Goal: Communication & Community: Answer question/provide support

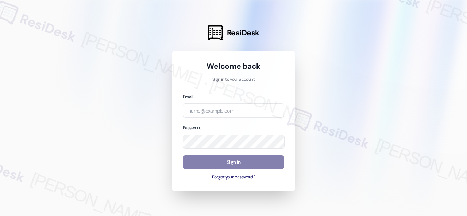
click at [381, 108] on div at bounding box center [233, 108] width 467 height 216
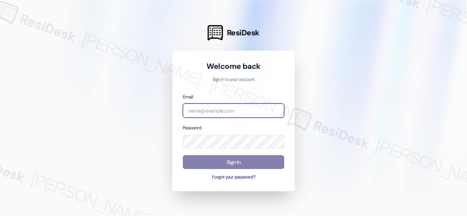
click at [219, 109] on input "email" at bounding box center [233, 111] width 101 height 14
paste input "automated-surveys-baron_properties-[PERSON_NAME].[PERSON_NAME]@baron_[DOMAIN_NA…"
type input "automated-surveys-baron_properties-[PERSON_NAME].[PERSON_NAME]@baron_[DOMAIN_NA…"
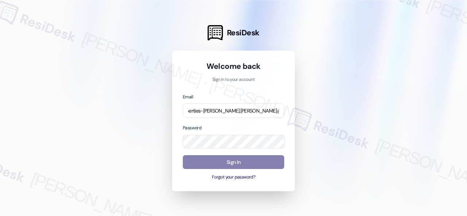
scroll to position [0, 0]
drag, startPoint x: 370, startPoint y: 124, endPoint x: 360, endPoint y: 124, distance: 10.6
click at [360, 124] on div at bounding box center [233, 108] width 467 height 216
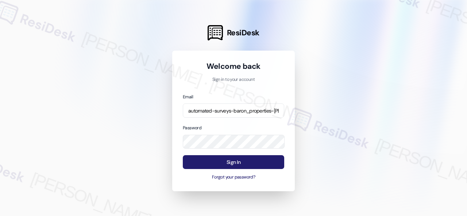
click at [231, 163] on button "Sign In" at bounding box center [233, 162] width 101 height 14
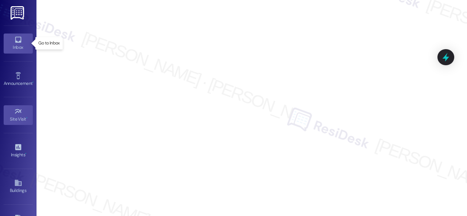
click at [19, 39] on icon at bounding box center [18, 40] width 6 height 6
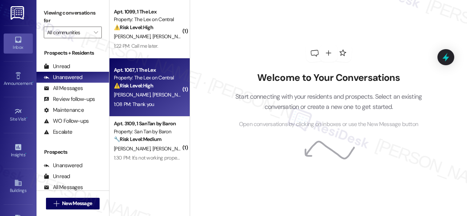
click at [153, 94] on div "D. Lewis E. Lewis" at bounding box center [147, 94] width 69 height 9
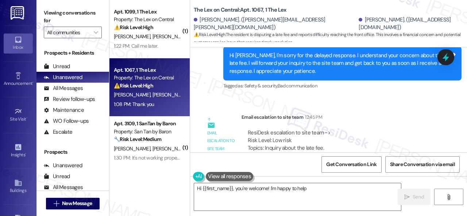
scroll to position [733, 0]
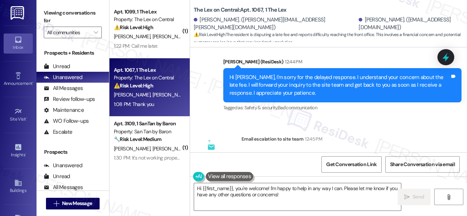
click at [352, 135] on div "Email escalation to site team 12:45 PM" at bounding box center [340, 140] width 198 height 10
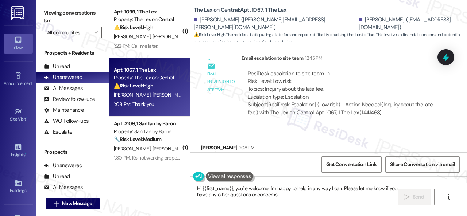
scroll to position [843, 0]
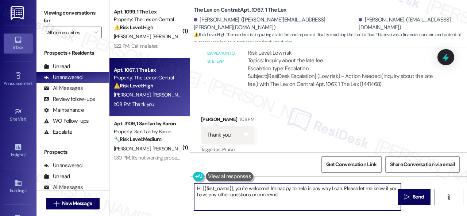
click at [262, 202] on textarea "Hi {{first_name}}, you're welcome! I'm happy to help in any way I can. Please l…" at bounding box center [297, 196] width 207 height 27
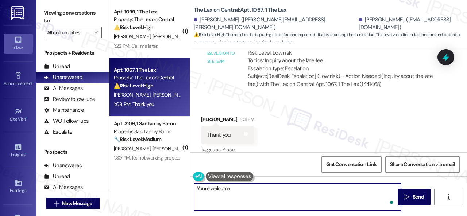
type textarea "You're welcome."
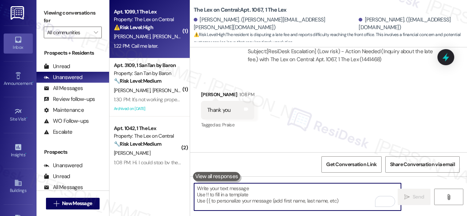
scroll to position [879, 0]
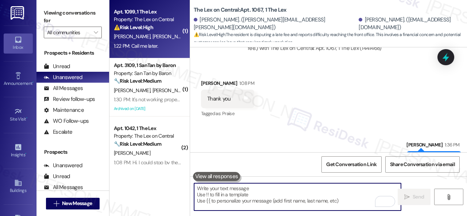
click at [152, 37] on span "J. Smith" at bounding box center [170, 36] width 36 height 7
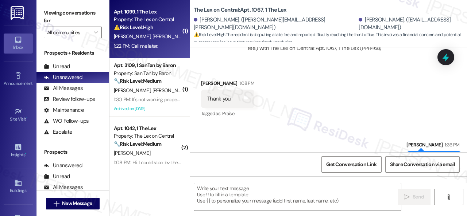
type textarea "Fetching suggested responses. Please feel free to read through the conversation…"
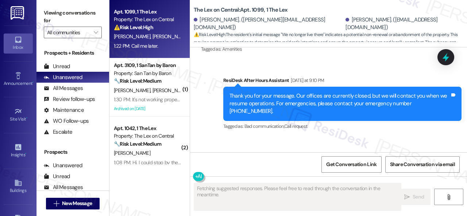
scroll to position [996, 0]
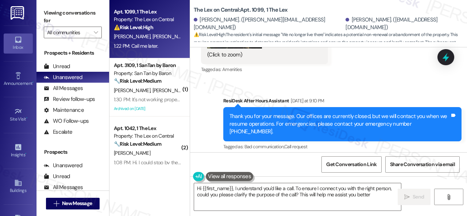
type textarea "Hi {{first_name}}, I understand you'd like a call. To ensure I connect you with…"
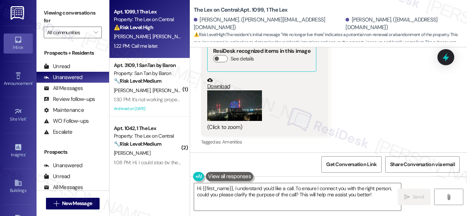
scroll to position [924, 0]
click at [238, 99] on button "Zoom image" at bounding box center [234, 106] width 55 height 31
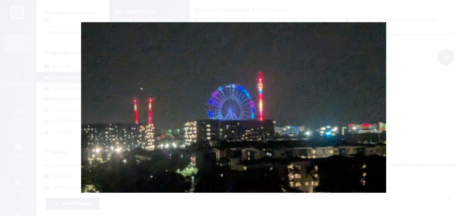
click at [294, 88] on button "Unzoom image" at bounding box center [233, 108] width 467 height 216
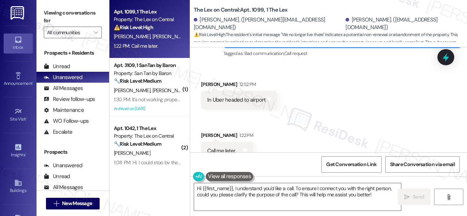
scroll to position [1106, 0]
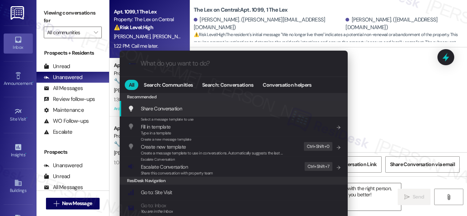
type input "o"
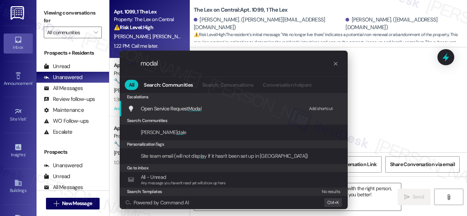
click at [316, 109] on div "Add shortcut" at bounding box center [321, 109] width 24 height 8
click at [165, 61] on input "modal" at bounding box center [236, 64] width 192 height 8
drag, startPoint x: 165, startPoint y: 61, endPoint x: 135, endPoint y: 60, distance: 29.9
click at [135, 60] on div ".cls-1{fill:#0a055f;}.cls-2{fill:#0cc4c4;} resideskLogoBlueOrange modal" at bounding box center [234, 64] width 228 height 26
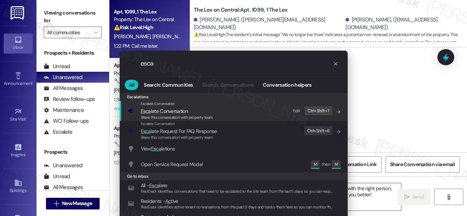
click at [294, 109] on div "Edit" at bounding box center [296, 111] width 7 height 8
drag, startPoint x: 155, startPoint y: 65, endPoint x: 122, endPoint y: 64, distance: 33.6
click at [123, 64] on div ".cls-1{fill:#0a055f;}.cls-2{fill:#0cc4c4;} resideskLogoBlueOrange esca" at bounding box center [234, 64] width 228 height 26
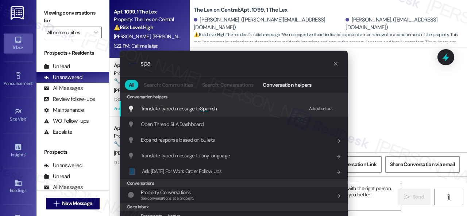
click at [314, 107] on div "Add shortcut" at bounding box center [321, 109] width 24 height 8
drag, startPoint x: 165, startPoint y: 67, endPoint x: 104, endPoint y: 63, distance: 60.7
click at [104, 63] on div ".cls-1{fill:#0a055f;}.cls-2{fill:#0cc4c4;} resideskLogoBlueOrange spa All Searc…" at bounding box center [233, 108] width 467 height 216
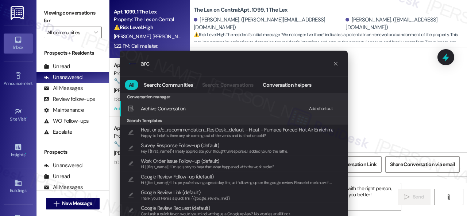
type input "arc"
click at [320, 108] on div "Add shortcut" at bounding box center [321, 109] width 24 height 8
click at [172, 108] on span "Arc hive Conversation" at bounding box center [163, 108] width 45 height 7
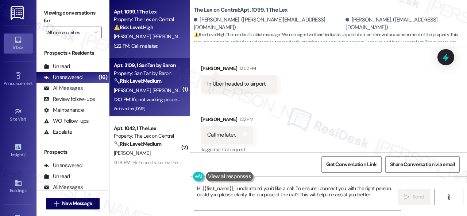
click at [173, 84] on div "🔧 Risk Level: Medium The resident reports a malfunctioning garbage disposal and…" at bounding box center [147, 81] width 67 height 8
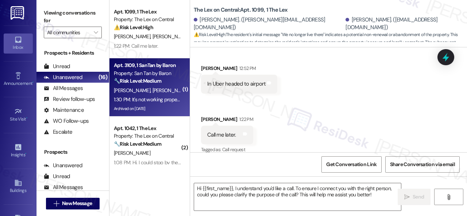
type textarea "Fetching suggested responses. Please feel free to read through the conversation…"
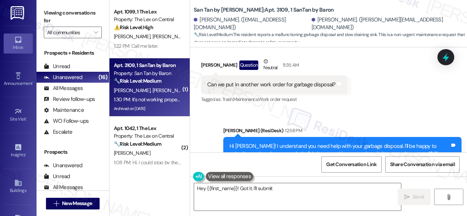
scroll to position [2810, 0]
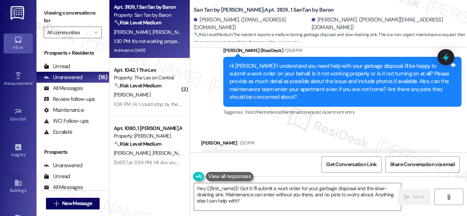
drag, startPoint x: 203, startPoint y: 120, endPoint x: 301, endPoint y: 120, distance: 98.5
click at [301, 150] on div "It's not working properly and the sink takes a very long time to drain. Yes the…" at bounding box center [320, 163] width 238 height 27
click at [358, 155] on div "It's not working properly and the sink takes a very long time to drain. Yes the…" at bounding box center [317, 163] width 220 height 16
drag, startPoint x: 360, startPoint y: 119, endPoint x: 203, endPoint y: 122, distance: 156.9
click at [203, 150] on div "It's not working properly and the sink takes a very long time to drain. Yes the…" at bounding box center [320, 163] width 238 height 27
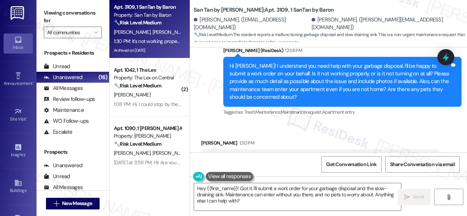
copy div "It's not working properly and the sink takes a very long time to drain."
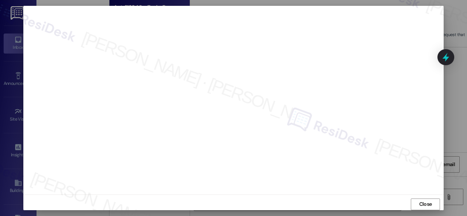
scroll to position [9, 0]
click at [426, 202] on span "Close" at bounding box center [425, 201] width 13 height 8
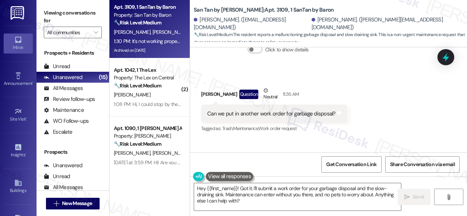
click at [373, 76] on div "Received via SMS Jillian Kahn Question Neutral 11:35 AM Can we put in another w…" at bounding box center [328, 104] width 277 height 69
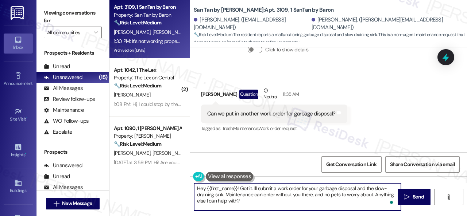
drag, startPoint x: 252, startPoint y: 202, endPoint x: 142, endPoint y: 171, distance: 114.2
click at [144, 173] on div "Apt. 3109, 1 SanTan by Baron Property: San Tan by Baron 🔧 Risk Level: Medium Th…" at bounding box center [287, 108] width 357 height 216
paste textarea "Thank you. I've submitted a work order on your behalf and notified the site tea…"
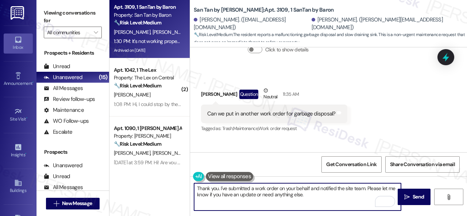
scroll to position [2737, 0]
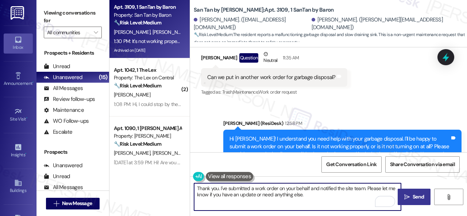
type textarea "Thank you. I've submitted a work order on your behalf and notified the site tea…"
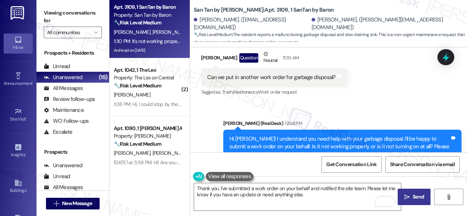
click at [413, 194] on span "Send" at bounding box center [418, 197] width 11 height 8
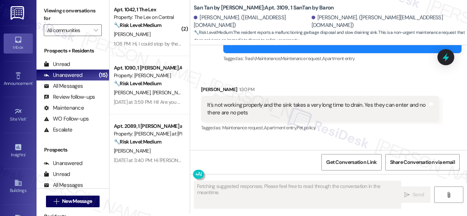
scroll to position [2869, 0]
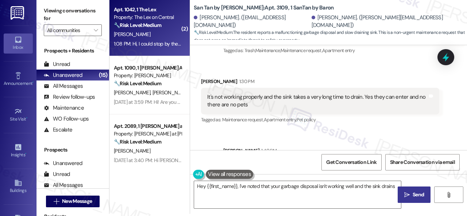
type textarea "Hey {{first_name}}, I've noted that your garbage disposal isn't working well an…"
click at [162, 38] on div "P. Claar" at bounding box center [147, 34] width 69 height 9
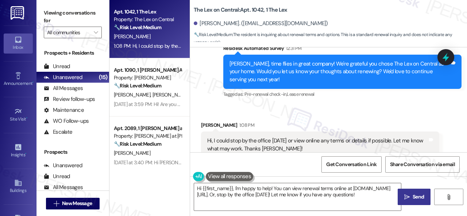
scroll to position [376, 0]
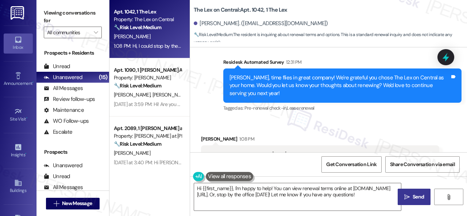
click at [262, 131] on div "Received via SMS Patrick Claar 1:08 PM Hi, I could stop by the office tomorrow …" at bounding box center [319, 212] width 249 height 164
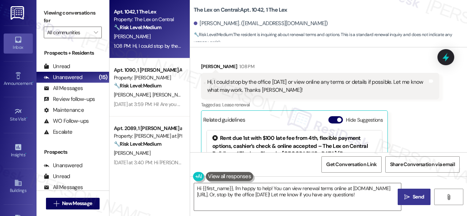
scroll to position [449, 0]
click at [237, 57] on div "Received via SMS Patrick Claar 1:08 PM Hi, I could stop by the office tomorrow …" at bounding box center [319, 139] width 249 height 164
click at [265, 59] on div "Received via SMS Patrick Claar 1:08 PM Hi, I could stop by the office tomorrow …" at bounding box center [319, 139] width 249 height 164
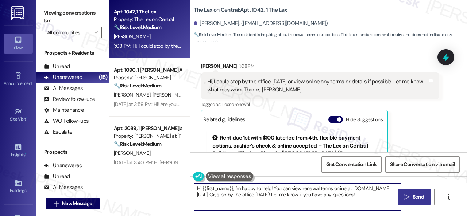
drag, startPoint x: 259, startPoint y: 201, endPoint x: 195, endPoint y: 187, distance: 64.8
click at [131, 169] on div "Apt. 1042, 1 The Lex Property: The Lex on Central 🔧 Risk Level: Medium The resi…" at bounding box center [287, 108] width 357 height 216
paste textarea "I'm thrilled to hear you're planning to renew your lease with us at {{property}…"
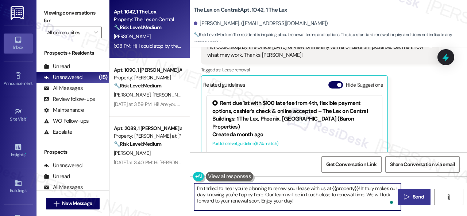
scroll to position [486, 0]
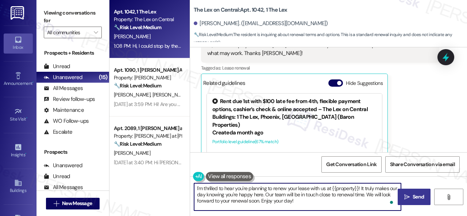
type textarea "I'm thrilled to hear you're planning to renew your lease with us at {{property}…"
click at [417, 194] on span "Send" at bounding box center [418, 197] width 11 height 8
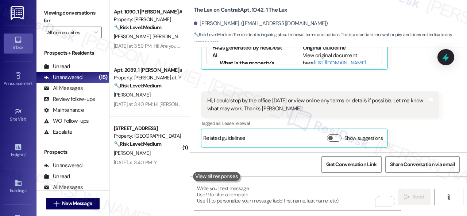
scroll to position [558, 0]
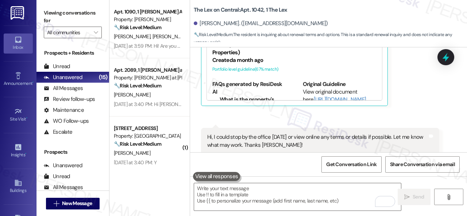
click at [241, 121] on div "Received via SMS Patrick Claar 1:08 PM Hi, I could stop by the office tomorrow …" at bounding box center [328, 63] width 277 height 252
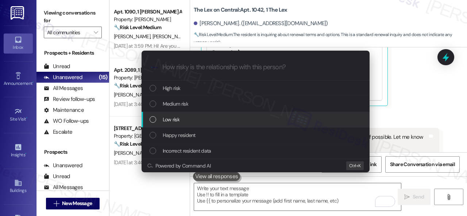
click at [183, 116] on div "Low risk" at bounding box center [256, 120] width 213 height 8
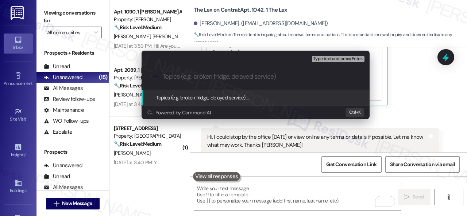
paste input "Renewal Survey Response"
type input "Renewal Survey Response"
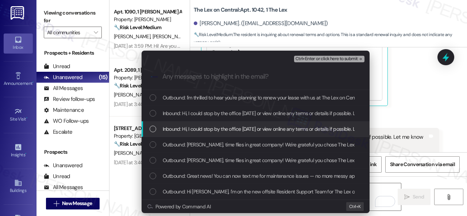
click at [184, 127] on span "Inbound: Hi, I could stop by the office tomorrow or view online any terms or de…" at bounding box center [316, 129] width 307 height 8
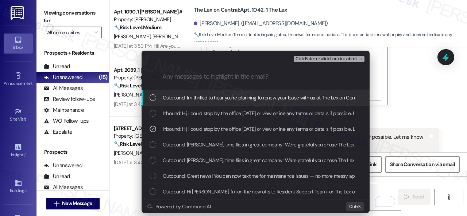
click at [317, 57] on span "Ctrl+Enter or click here to submit" at bounding box center [326, 59] width 62 height 5
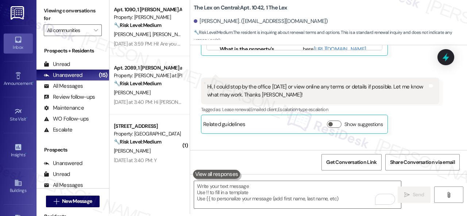
scroll to position [600, 0]
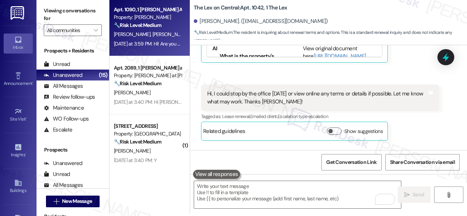
click at [174, 34] on div "K. Zayas J. Zayas" at bounding box center [147, 34] width 69 height 9
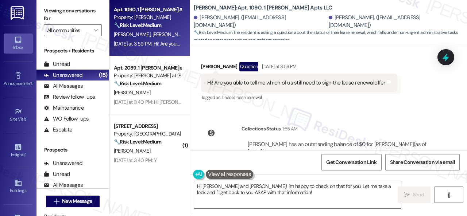
scroll to position [188, 0]
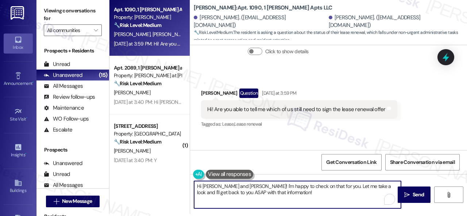
drag, startPoint x: 213, startPoint y: 187, endPoint x: 289, endPoint y: 204, distance: 77.8
click at [289, 204] on textarea "Hi Kayti and Juan! I'm happy to check on that for you. Let me take a look and I…" at bounding box center [297, 194] width 207 height 27
click at [228, 185] on textarea "Hi Kayti! I undestand you want to know who needs to sign the renewal offer." at bounding box center [297, 194] width 207 height 27
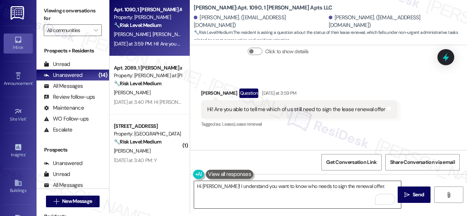
click at [376, 185] on textarea "Hi Kayti! I understand you want to know who needs to sign the renewal offer." at bounding box center [297, 194] width 207 height 27
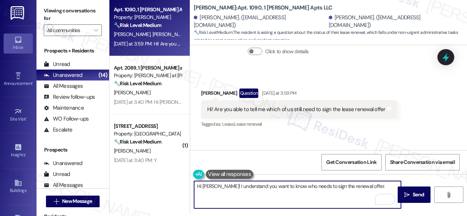
paste textarea "I will forward your inquiry to the site team and get back to you as soon as I r…"
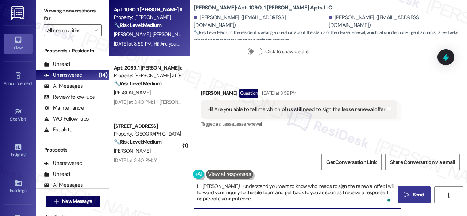
type textarea "Hi Kayti! I understand you want to know who needs to sign the renewal offer. I …"
click at [417, 192] on span "Send" at bounding box center [418, 195] width 11 height 8
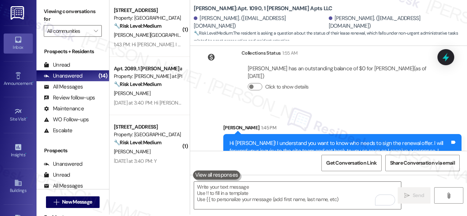
scroll to position [2, 0]
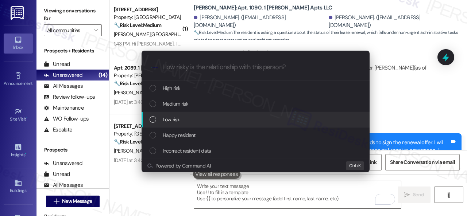
click at [173, 117] on span "Low risk" at bounding box center [171, 120] width 17 height 8
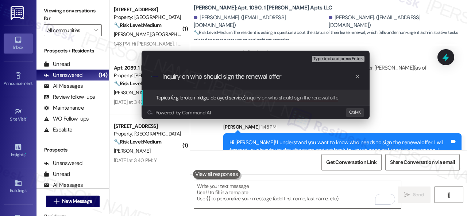
type input "Inquiry on who should sign the renewal offer."
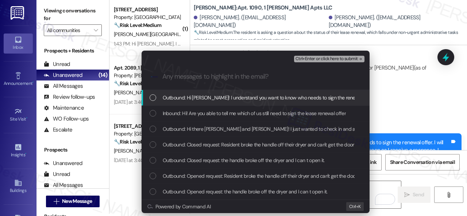
click at [392, 84] on div "Escalate Conversation Low risk Inquiry on who should sign the renewal offer. An…" at bounding box center [233, 108] width 467 height 216
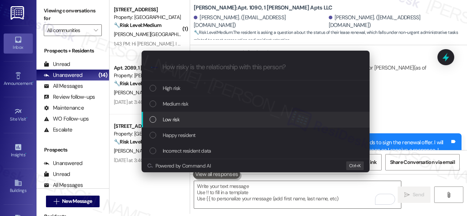
click at [171, 118] on span "Low risk" at bounding box center [171, 120] width 17 height 8
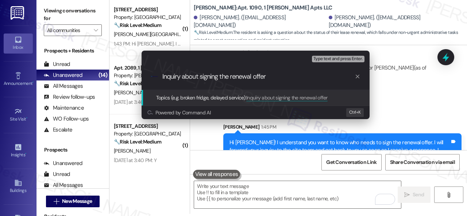
type input "Inquiry about signing the renewal offer."
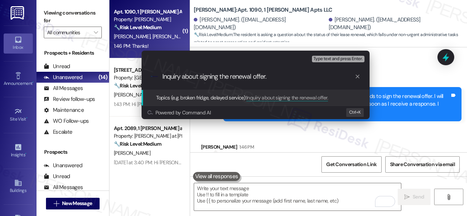
scroll to position [342, 0]
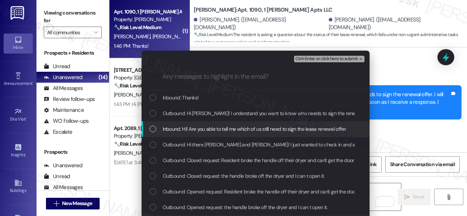
click at [270, 126] on span "Inbound: Hi! Are you able to tell me which of us still need to sign the lease r…" at bounding box center [254, 129] width 183 height 8
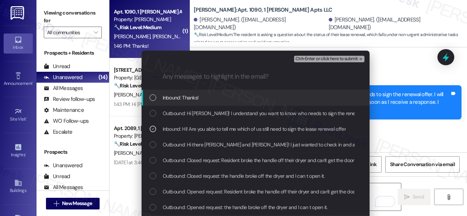
click at [310, 57] on span "Ctrl+Enter or click here to submit" at bounding box center [326, 59] width 62 height 5
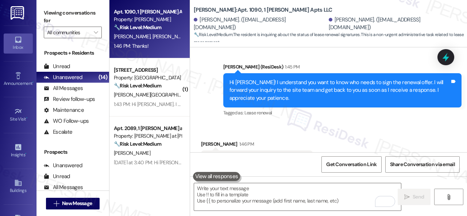
scroll to position [364, 0]
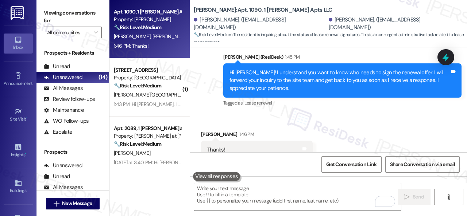
drag, startPoint x: 236, startPoint y: 205, endPoint x: 240, endPoint y: 201, distance: 6.5
click at [236, 205] on textarea "To enrich screen reader interactions, please activate Accessibility in Grammarl…" at bounding box center [297, 196] width 207 height 27
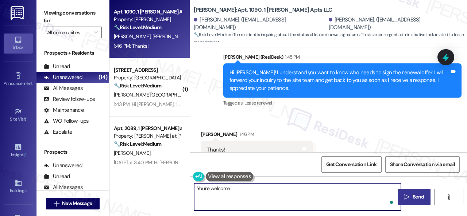
type textarea "You're welcome."
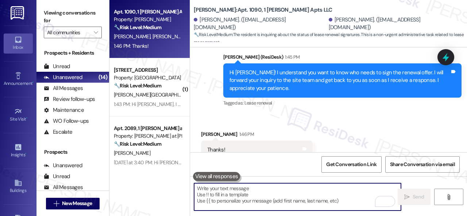
scroll to position [363, 0]
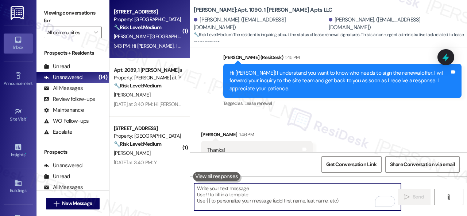
click at [166, 32] on div "Y. Sakurabayashi" at bounding box center [147, 36] width 69 height 9
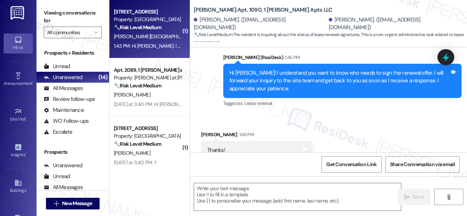
type textarea "Fetching suggested responses. Please feel free to read through the conversation…"
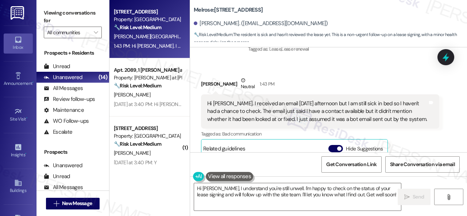
scroll to position [2296, 0]
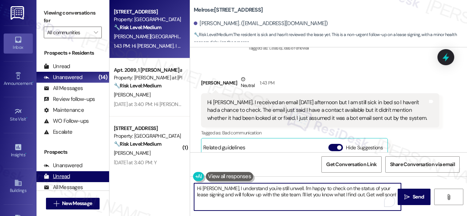
drag, startPoint x: 368, startPoint y: 197, endPoint x: 73, endPoint y: 180, distance: 295.2
click at [73, 180] on div "Viewing conversations for All communities  Prospects + Residents Unread (0) Un…" at bounding box center [251, 108] width 430 height 216
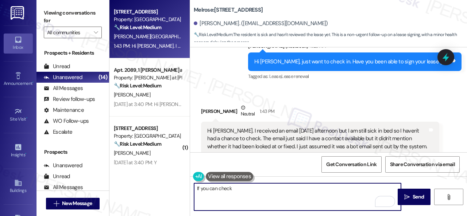
scroll to position [2260, 0]
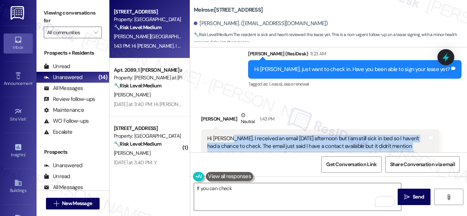
drag, startPoint x: 227, startPoint y: 114, endPoint x: 402, endPoint y: 130, distance: 175.5
click at [402, 135] on div "Hi Sarah. I received an email yesterday afternoon but I am still sick in bed so…" at bounding box center [317, 146] width 220 height 23
copy div "I received an email yesterday afternoon but I am still sick in bed so I haven't…"
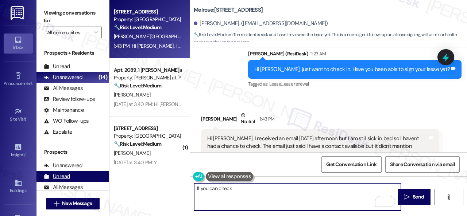
drag, startPoint x: 247, startPoint y: 190, endPoint x: 72, endPoint y: 175, distance: 175.8
click at [86, 183] on div "Viewing conversations for All communities  Prospects + Residents Unread (0) Un…" at bounding box center [251, 108] width 430 height 216
type textarea "I will forward your response to the site team and get back to you as soon as I …"
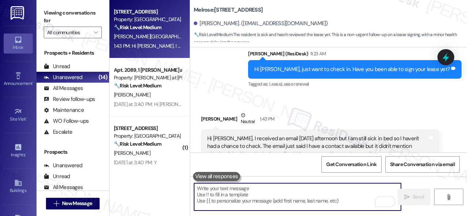
scroll to position [2369, 0]
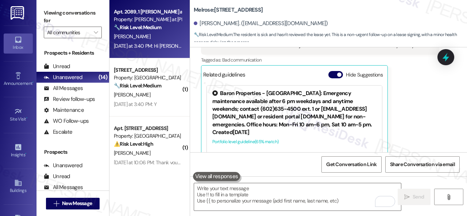
click at [157, 33] on div "S. Mcharg" at bounding box center [147, 36] width 69 height 9
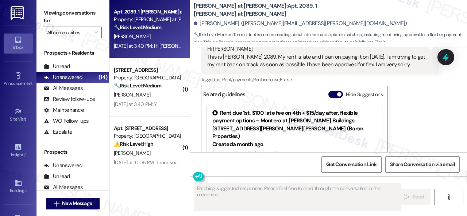
scroll to position [924, 0]
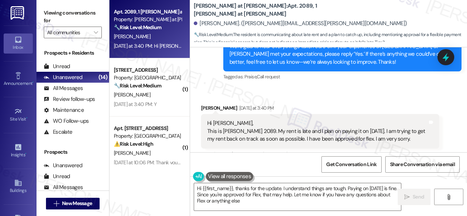
type textarea "Hi {{first_name}}, thanks for the update. I understand things are tough. Paying…"
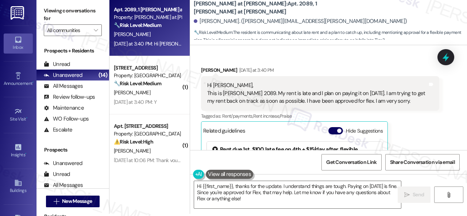
scroll to position [962, 0]
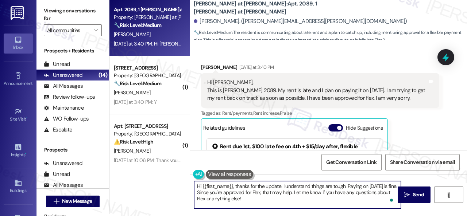
drag, startPoint x: 233, startPoint y: 187, endPoint x: 262, endPoint y: 200, distance: 31.3
click at [262, 200] on textarea "Hi {{first_name}}, thanks for the update. I understand things are tough. Paying…" at bounding box center [297, 194] width 207 height 27
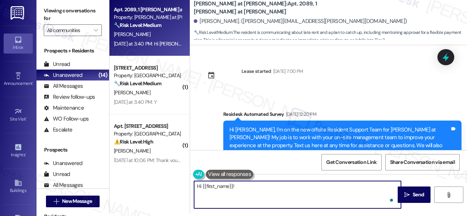
scroll to position [962, 0]
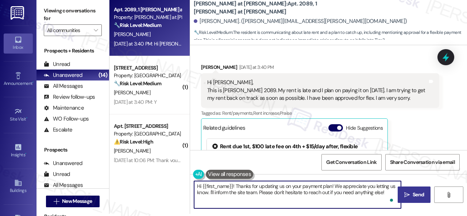
type textarea "Hi {{first_name}}! Thanks for updating us on your payment plan! We appreciate y…"
click at [413, 195] on span "Send" at bounding box center [418, 195] width 11 height 8
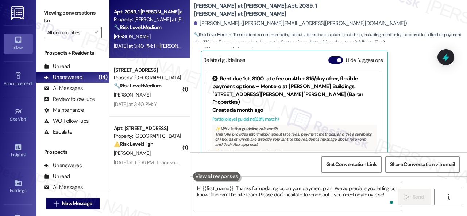
scroll to position [1033, 0]
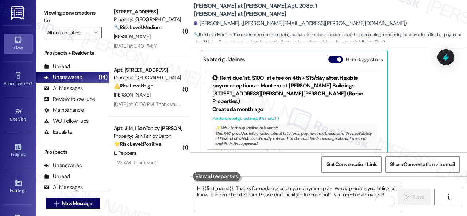
click at [197, 102] on div "Received via SMS Shauna Mcharg Yesterday at 3:40 PM Hi Sarah, This is Shauna Mc…" at bounding box center [319, 74] width 249 height 171
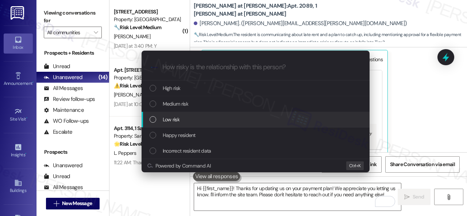
click at [165, 123] on span "Low risk" at bounding box center [171, 120] width 17 height 8
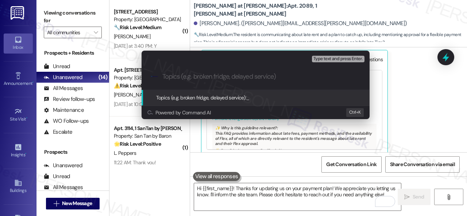
paste input "Late payment notice."
type input "Late payment notice."
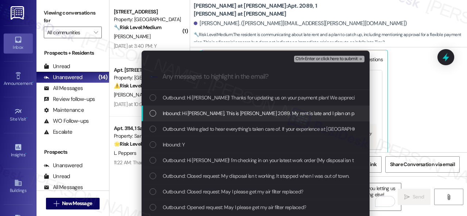
click at [225, 112] on span "Inbound: Hi Sarah, This is Shauna McHarg 2089. My rent is late and I plan on pa…" at bounding box center [390, 113] width 454 height 8
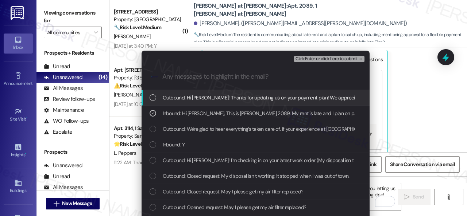
click at [320, 60] on span "Ctrl+Enter or click here to submit" at bounding box center [326, 59] width 62 height 5
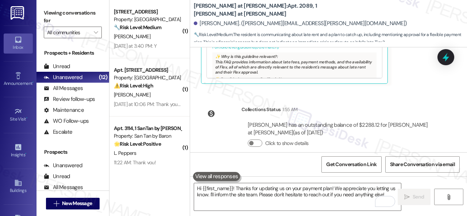
scroll to position [1177, 0]
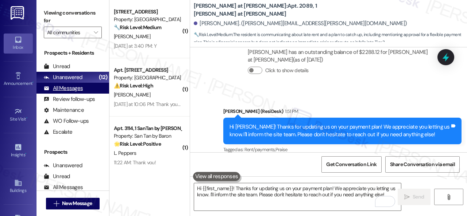
click at [69, 90] on div "All Messages" at bounding box center [63, 89] width 39 height 8
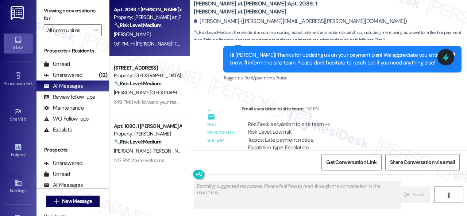
scroll to position [1284, 0]
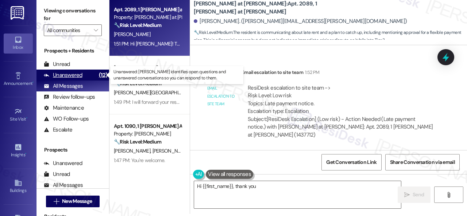
click at [66, 77] on div "Unanswered" at bounding box center [63, 75] width 39 height 8
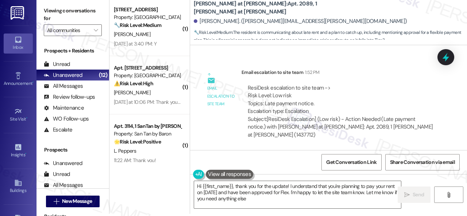
type textarea "Hi {{first_name}}, thank you for the update! I understand that you're planning …"
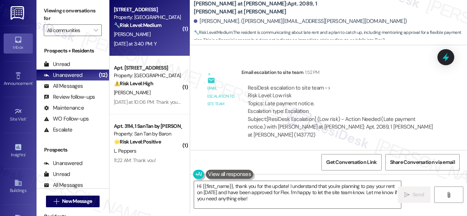
click at [157, 37] on div "S. Powers" at bounding box center [147, 34] width 69 height 9
type textarea "Fetching suggested responses. Please feel free to read through the conversation…"
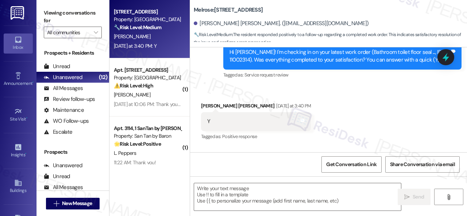
scroll to position [514, 0]
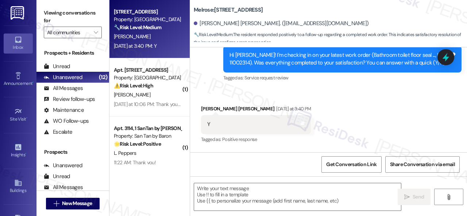
drag, startPoint x: 201, startPoint y: 82, endPoint x: 220, endPoint y: 98, distance: 24.8
click at [201, 82] on div "Survey, sent via SMS Residesk Automated Survey Yesterday at 12:26 PM Hi Sawyer!…" at bounding box center [328, 53] width 277 height 69
drag, startPoint x: 226, startPoint y: 191, endPoint x: 240, endPoint y: 187, distance: 14.8
click at [228, 191] on textarea at bounding box center [297, 196] width 207 height 27
paste textarea "We’re happy to know everything’s all set! If your stay at {{property}} met your…"
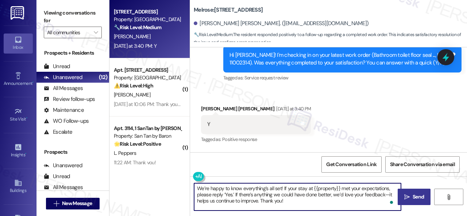
type textarea "We’re happy to know everything’s all set! If your stay at {{property}} met your…"
click at [404, 198] on icon "" at bounding box center [406, 197] width 5 height 6
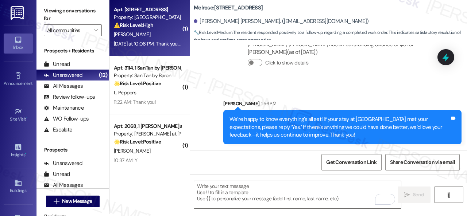
scroll to position [0, 0]
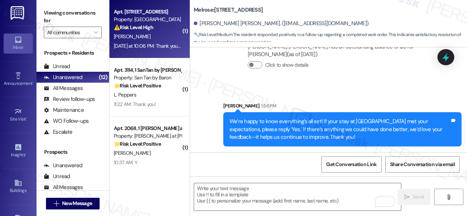
click at [160, 37] on div "[PERSON_NAME]" at bounding box center [147, 36] width 69 height 9
type textarea "Fetching suggested responses. Please feel free to read through the conversation…"
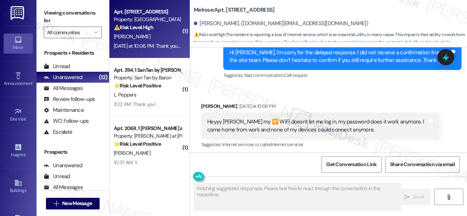
scroll to position [2276, 0]
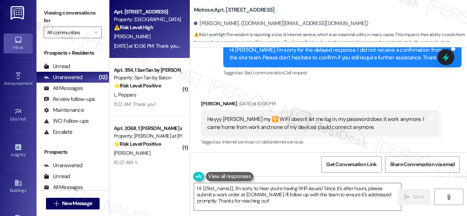
click at [376, 96] on div "Received via SMS Tommy Barajas Yesterday at 10:06 PM Heyyy Sarah my 🛜 WiFi does…" at bounding box center [319, 123] width 249 height 58
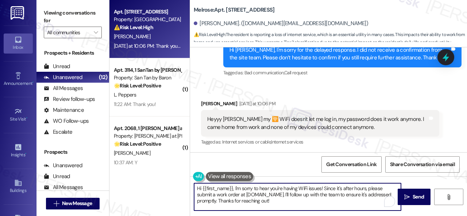
drag, startPoint x: 235, startPoint y: 188, endPoint x: 326, endPoint y: 203, distance: 92.7
click at [326, 203] on textarea "Hi {{first_name}}, I'm sorry to hear you're having WiFi issues! Since it's afte…" at bounding box center [297, 196] width 207 height 27
click at [329, 205] on textarea "Hi {{first_name}}, I'm sorry to hear you're having WiFi issues! Since it's afte…" at bounding box center [297, 196] width 207 height 27
click at [268, 191] on textarea "Hi {{first_name}}, I'm sorry to hear you're having WiFi issues! Since it's afte…" at bounding box center [297, 196] width 207 height 27
drag, startPoint x: 234, startPoint y: 189, endPoint x: 301, endPoint y: 207, distance: 69.8
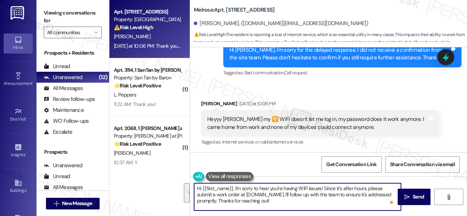
click at [301, 207] on textarea "Hi {{first_name}}, I'm sorry to hear you're having WiFi issues! Since it's afte…" at bounding box center [297, 196] width 207 height 27
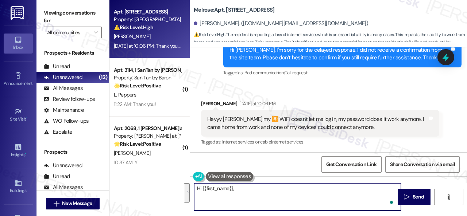
paste textarea "I'm sorry for the delayed response. Please don’t hesitate to confirm if you sti…"
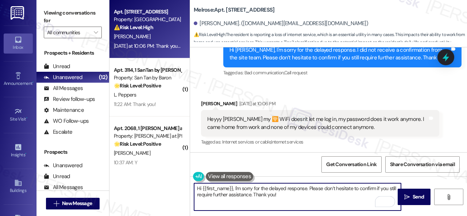
click at [250, 195] on textarea "Hi {{first_name}}, I'm sorry for the delayed response. Please don’t hesitate to…" at bounding box center [297, 196] width 207 height 27
click at [319, 194] on textarea "Hi {{first_name}}, I'm sorry for the delayed response. Please don’t hesitate to…" at bounding box center [297, 196] width 207 height 27
type textarea "Hi {{first_name}}, I'm sorry for the delayed response. Please don’t hesitate to…"
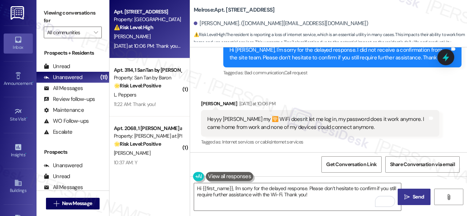
click at [416, 195] on span "Send" at bounding box center [418, 197] width 11 height 8
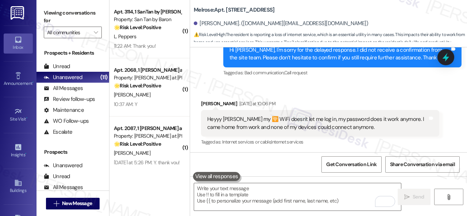
click at [160, 36] on div "L. Peppers" at bounding box center [147, 36] width 69 height 9
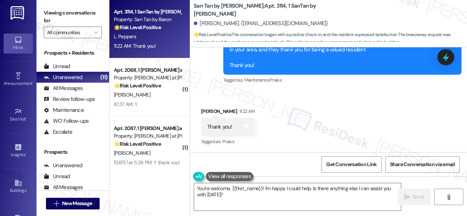
scroll to position [674, 0]
drag, startPoint x: 229, startPoint y: 198, endPoint x: 93, endPoint y: 147, distance: 145.7
click at [101, 157] on div "Viewing conversations for All communities  Prospects + Residents Unread (0) Un…" at bounding box center [251, 108] width 430 height 216
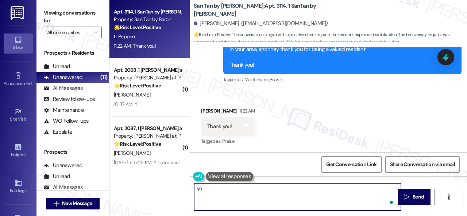
type textarea "y"
type textarea "You're welcome."
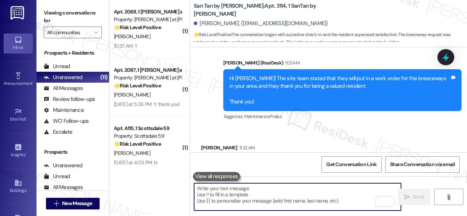
scroll to position [673, 0]
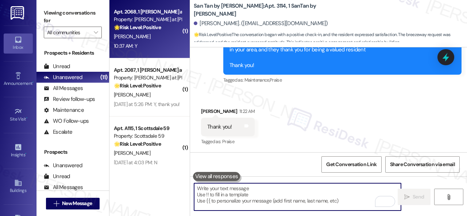
click at [145, 28] on strong "🌟 Risk Level: Positive" at bounding box center [137, 27] width 47 height 7
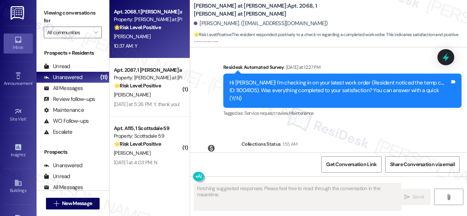
scroll to position [578, 0]
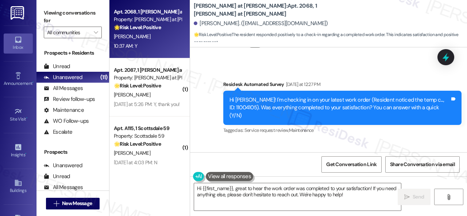
click at [230, 64] on div "Survey, sent via SMS Residesk Automated Survey Yesterday at 12:27 PM Hi Deborah…" at bounding box center [328, 102] width 277 height 77
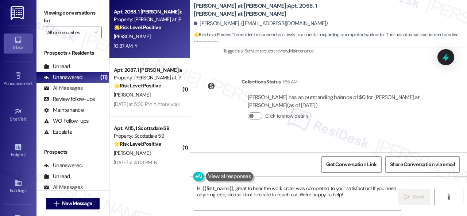
scroll to position [688, 0]
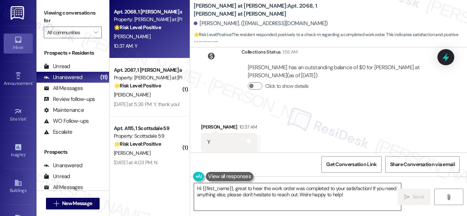
click at [262, 195] on textarea "Hi {{first_name}}, great to hear the work order was completed to your satisfact…" at bounding box center [297, 196] width 207 height 27
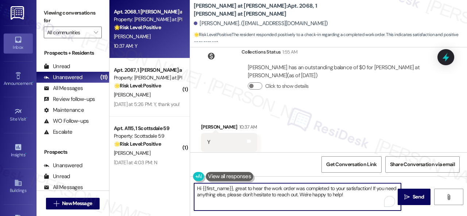
paste textarea "We’re happy to know everything’s all set! If your stay at {{property}} met your…"
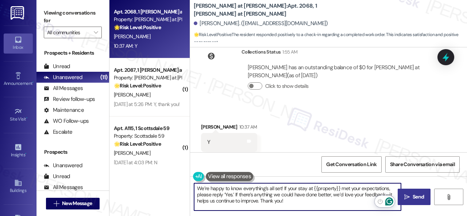
type textarea "We’re happy to know everything’s all set! If your stay at {{property}} met your…"
click at [415, 197] on span "Send" at bounding box center [418, 197] width 11 height 8
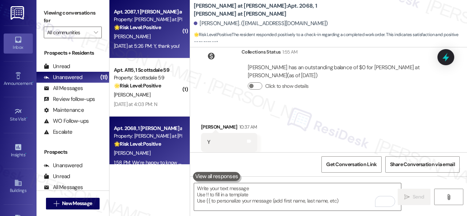
click at [161, 40] on div "[PERSON_NAME]" at bounding box center [147, 36] width 69 height 9
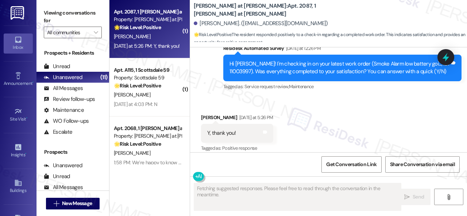
scroll to position [452, 0]
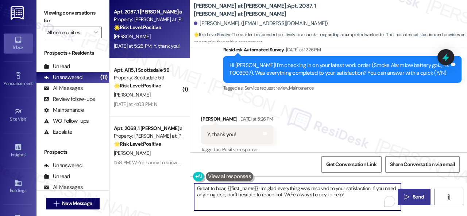
drag, startPoint x: 276, startPoint y: 196, endPoint x: 102, endPoint y: 160, distance: 178.0
click at [102, 160] on div "Viewing conversations for All communities  Prospects + Residents Unread (0) Un…" at bounding box center [251, 108] width 430 height 216
paste textarea "We’re happy to know everything’s all set! If your stay at {{property}} met your…"
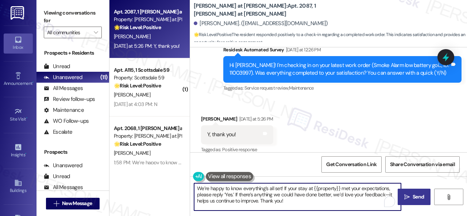
type textarea "We’re happy to know everything’s all set! If your stay at {{property}} met your…"
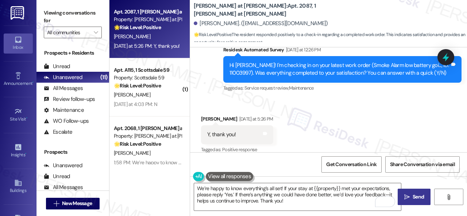
click at [419, 193] on button " Send" at bounding box center [414, 197] width 33 height 16
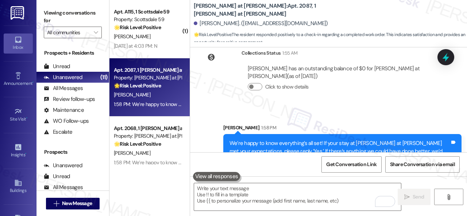
scroll to position [593, 0]
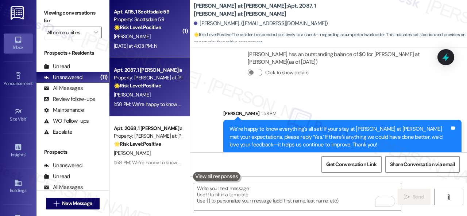
click at [156, 40] on div "[PERSON_NAME]" at bounding box center [147, 36] width 69 height 9
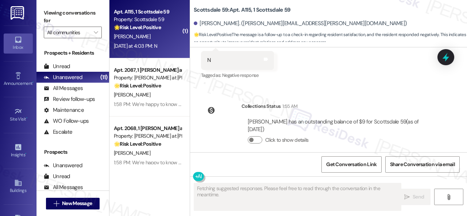
scroll to position [244, 0]
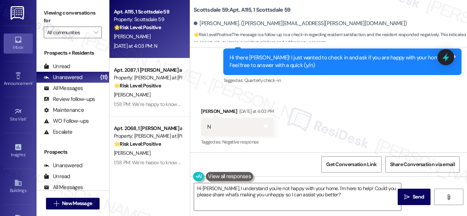
click at [224, 100] on div "Received via SMS Rachael Hines Yesterday at 4:03 PM N Tags and notes Tagged as:…" at bounding box center [328, 122] width 277 height 62
click at [244, 196] on textarea "Hi Rachael, I understand you're not happy with your home. I'm here to help! Cou…" at bounding box center [297, 196] width 207 height 27
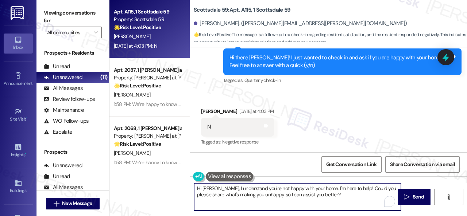
paste textarea "Thank you for sharing your feedback. We're here to help improve your experience…"
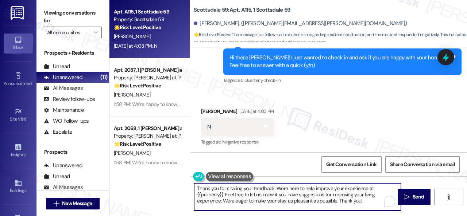
type textarea "Thank you for sharing your feedback. We're here to help improve your experience…"
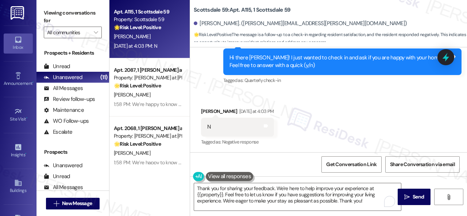
click at [416, 194] on span "Send" at bounding box center [418, 197] width 11 height 8
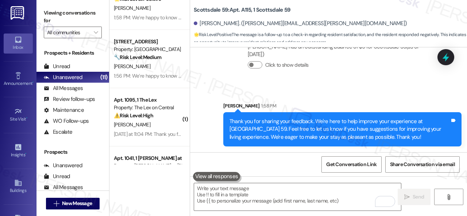
scroll to position [146, 0]
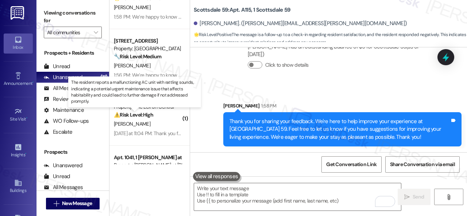
drag, startPoint x: 152, startPoint y: 116, endPoint x: 196, endPoint y: 123, distance: 44.4
click at [153, 117] on strong "⚠️ Risk Level: High" at bounding box center [133, 115] width 39 height 7
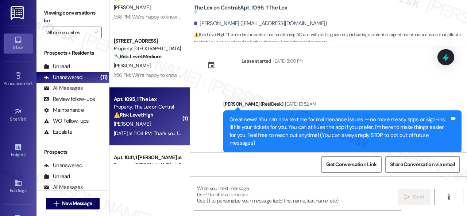
click at [160, 123] on div "[PERSON_NAME]" at bounding box center [147, 124] width 69 height 9
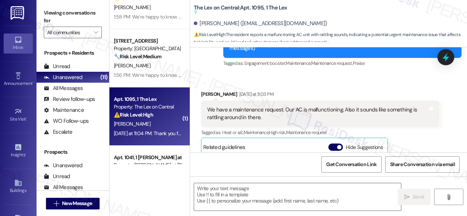
type textarea "Fetching suggested responses. Please feel free to read through the conversation…"
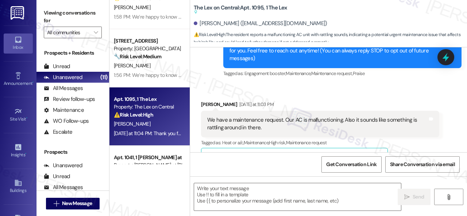
scroll to position [86, 0]
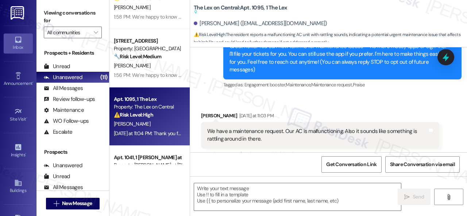
drag, startPoint x: 403, startPoint y: 100, endPoint x: 384, endPoint y: 110, distance: 21.5
click at [403, 107] on div "Received via SMS Gerard Grigsby Ii Yesterday at 11:03 PM We have a maintenance …" at bounding box center [319, 189] width 249 height 164
click at [257, 197] on textarea at bounding box center [297, 196] width 207 height 27
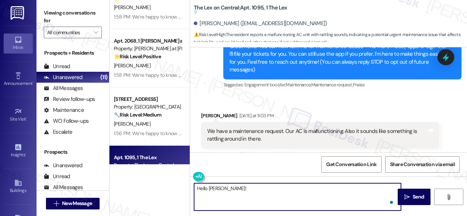
paste textarea "I'm sorry for the delayed response."
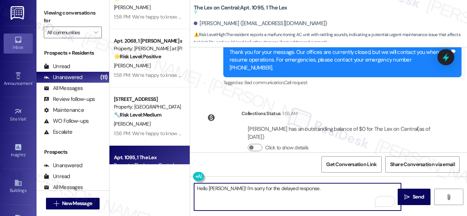
scroll to position [340, 0]
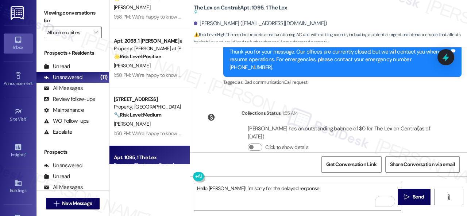
click at [209, 113] on icon at bounding box center [211, 117] width 8 height 8
click at [350, 186] on textarea "Hello Gerard! I'm sorry for the delayed response." at bounding box center [297, 196] width 207 height 27
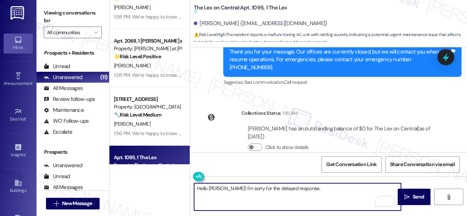
paste textarea "I'm sorry to hear about the AC issue. We apologize for any inconvenience this m…"
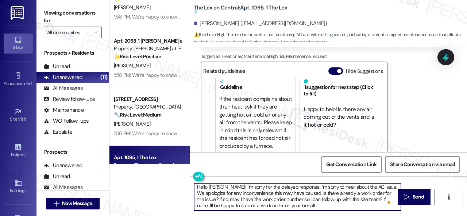
scroll to position [121, 0]
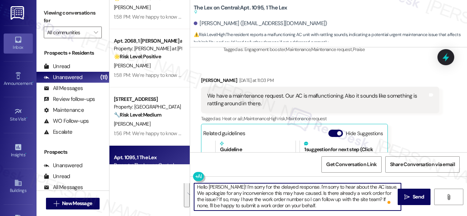
drag, startPoint x: 289, startPoint y: 209, endPoint x: 145, endPoint y: 189, distance: 145.0
click at [145, 189] on div "( 1 ) Apt. 229, 1 Melrose 3130 Apts LLLP Property: Melrose 🔧 Risk Level: Medium…" at bounding box center [287, 108] width 357 height 216
click at [199, 164] on div "Get Conversation Link Share Conversation via email" at bounding box center [328, 164] width 277 height 24
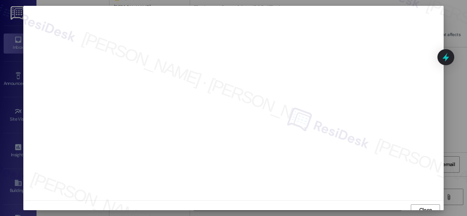
scroll to position [5, 0]
click at [426, 202] on span "Close" at bounding box center [425, 205] width 13 height 8
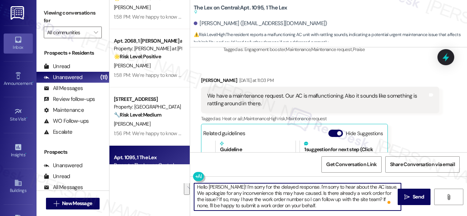
drag, startPoint x: 314, startPoint y: 194, endPoint x: 389, endPoint y: 197, distance: 75.2
click at [389, 197] on textarea "Hello Gerard! I'm sorry for the delayed response. I'm sorry to hear about the A…" at bounding box center [297, 196] width 207 height 27
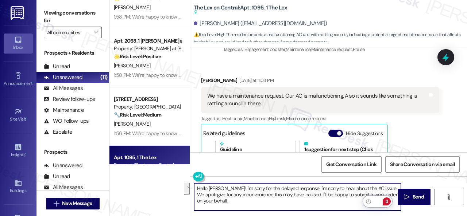
scroll to position [0, 0]
click at [68, 41] on div "Viewing conversations for All communities " at bounding box center [72, 23] width 73 height 46
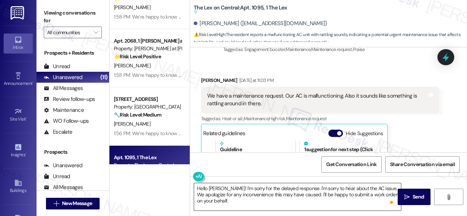
click at [259, 204] on textarea "Hello Gerard! I'm sorry for the delayed response. I'm sorry to hear about the A…" at bounding box center [297, 196] width 207 height 27
click at [423, 141] on div "Gerard Grigsby Ii Yesterday at 11:03 PM We have a maintenance request. Our AC i…" at bounding box center [320, 153] width 238 height 153
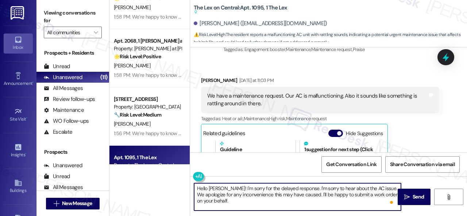
click at [234, 202] on textarea "Hello Gerard! I'm sorry for the delayed response. I'm sorry to hear about the A…" at bounding box center [297, 196] width 207 height 27
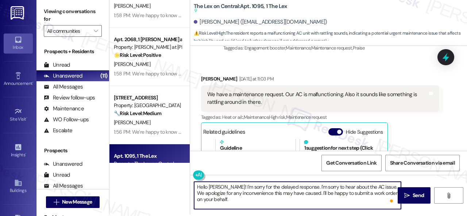
scroll to position [2, 0]
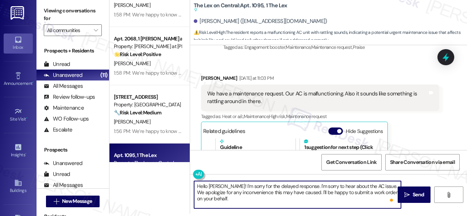
paste textarea "Is your AC running but not blowing cold air"
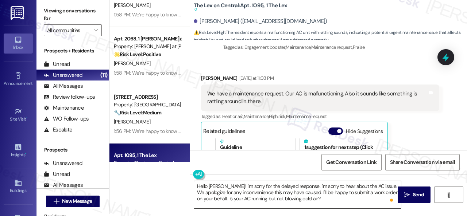
click at [370, 201] on textarea "Hello Gerard! I'm sorry for the delayed response. I'm sorry to hear about the A…" at bounding box center [297, 194] width 207 height 27
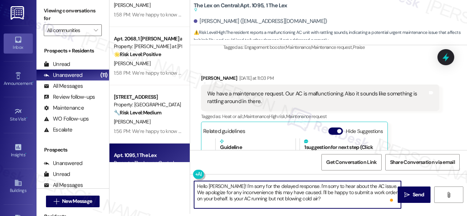
paste textarea "Also, can the maintenance team enter your apartment even if you are not home? A…"
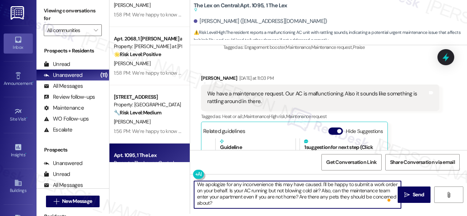
scroll to position [0, 0]
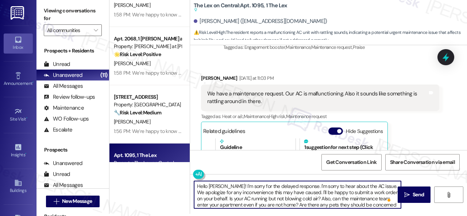
click at [230, 198] on textarea "Hello Gerard! I'm sorry for the delayed response. I'm sorry to hear about the A…" at bounding box center [297, 194] width 207 height 27
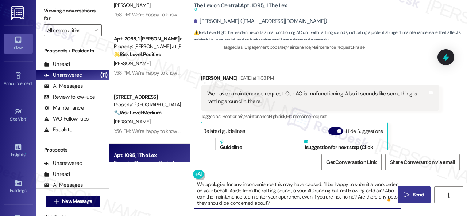
type textarea "Hello Gerard! I'm sorry for the delayed response. I'm sorry to hear about the A…"
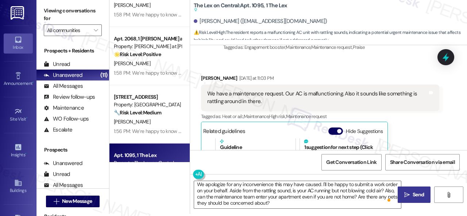
click at [424, 191] on button " Send" at bounding box center [414, 195] width 33 height 16
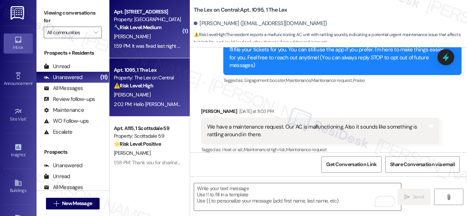
click at [163, 32] on div "[PERSON_NAME]" at bounding box center [147, 36] width 69 height 9
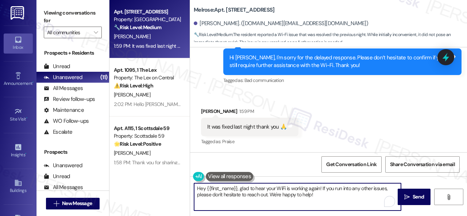
drag, startPoint x: 329, startPoint y: 195, endPoint x: 128, endPoint y: 175, distance: 201.2
click at [128, 175] on div "Apt. 229, 1 Melrose 3130 Apts LLLP Property: Melrose 🔧 Risk Level: Medium The r…" at bounding box center [287, 108] width 357 height 216
click at [235, 200] on textarea "Hey {{first_name}}, glad to hear your WiFi is working again! If you run into an…" at bounding box center [297, 196] width 207 height 27
click at [342, 195] on textarea "Hey {{first_name}}, glad to hear your WiFi is working again! If you run into an…" at bounding box center [297, 196] width 207 height 27
click at [336, 188] on textarea "Hey {{first_name}}, glad to hear your WiFi is working again! If you run into an…" at bounding box center [297, 196] width 207 height 27
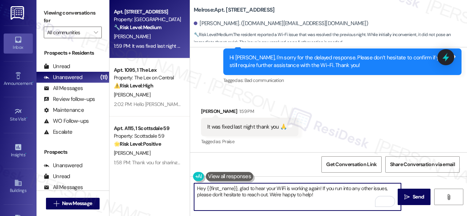
drag, startPoint x: 238, startPoint y: 188, endPoint x: 125, endPoint y: 183, distance: 112.8
click at [130, 185] on div "Apt. 229, 1 Melrose 3130 Apts LLLP Property: Melrose 🔧 Risk Level: Medium The r…" at bounding box center [287, 108] width 357 height 216
type textarea "I'm glad to hear your WiFi is working again! If you run into any other issues, …"
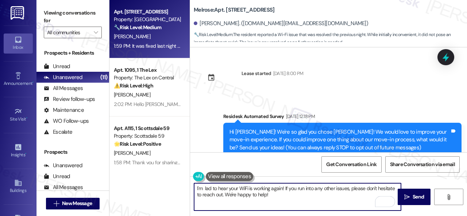
scroll to position [2515, 0]
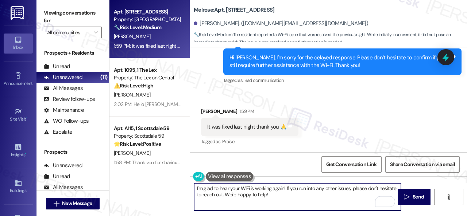
click at [308, 195] on textarea "I'm glad to hear your WiFi is working again! If you run into any other issues, …" at bounding box center [297, 196] width 207 height 27
type textarea "I'm glad to hear your WiFi is working again! If you run into any other issues, …"
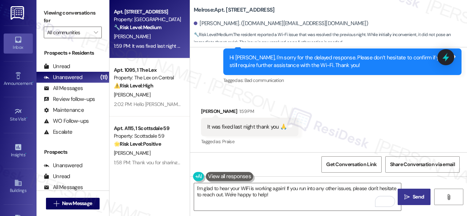
click at [413, 197] on span "Send" at bounding box center [418, 197] width 11 height 8
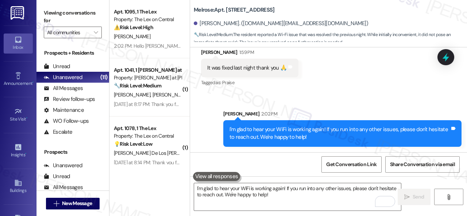
scroll to position [2, 0]
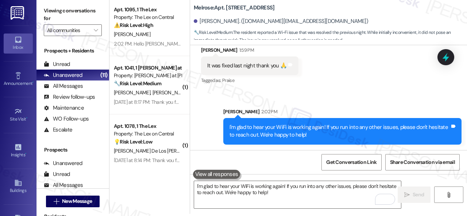
drag, startPoint x: 154, startPoint y: 93, endPoint x: 249, endPoint y: 90, distance: 95.2
click at [155, 93] on div "[PERSON_NAME] [PERSON_NAME]" at bounding box center [147, 92] width 69 height 9
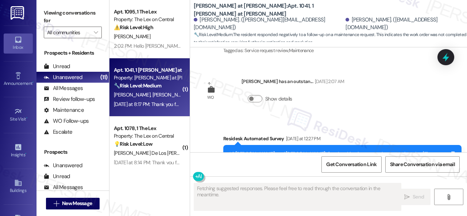
scroll to position [524, 0]
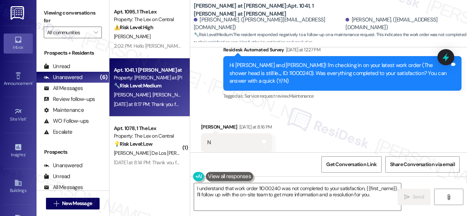
click at [295, 215] on div "I understand that work order 11000240 was not completed to your satisfaction, {…" at bounding box center [328, 204] width 277 height 55
click at [239, 87] on div "Survey, sent via SMS Residesk Automated Survey [DATE] at 12:27 PM Hi [PERSON_NA…" at bounding box center [342, 73] width 249 height 66
click at [257, 194] on textarea "I understand that work order 11000240 was not completed to your satisfaction, {…" at bounding box center [297, 196] width 207 height 27
click at [218, 163] on div "Get Conversation Link Share Conversation via email" at bounding box center [328, 164] width 277 height 24
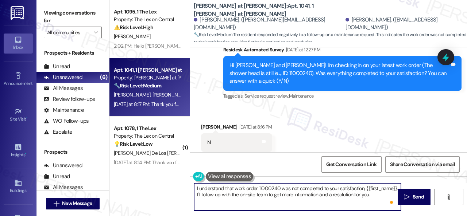
click at [208, 194] on textarea "I understand that work order 11000240 was not completed to your satisfaction, {…" at bounding box center [297, 196] width 207 height 27
paste textarea "'m sorry that the work order wasn't completed to your satisfaction. Can you ple…"
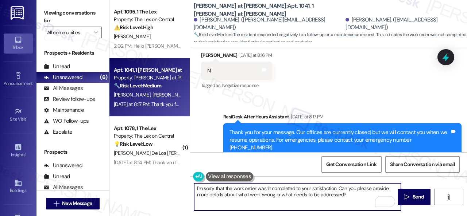
scroll to position [523, 0]
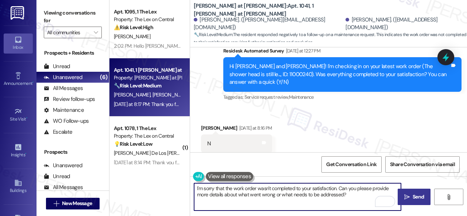
type textarea "I'm sorry that the work order wasn't completed to your satisfaction. Can you pl…"
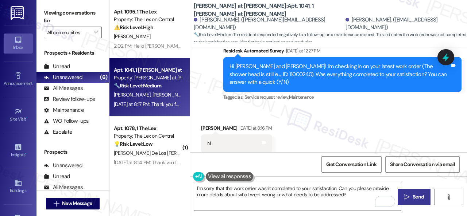
click at [407, 193] on button " Send" at bounding box center [414, 197] width 33 height 16
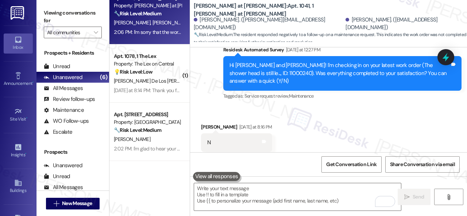
scroll to position [73, 0]
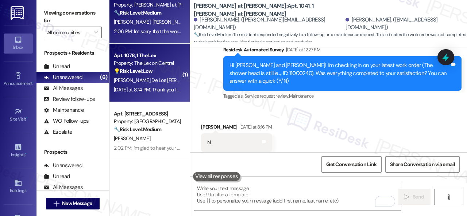
click at [206, 77] on span "[PERSON_NAME]" at bounding box center [224, 80] width 36 height 7
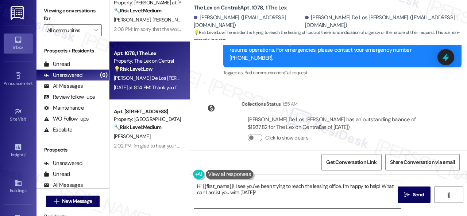
scroll to position [296, 0]
drag, startPoint x: 391, startPoint y: 103, endPoint x: 381, endPoint y: 104, distance: 10.3
click at [391, 110] on div "[PERSON_NAME] De Los [PERSON_NAME] has an outstanding balance of $1937.82 for T…" at bounding box center [340, 131] width 198 height 43
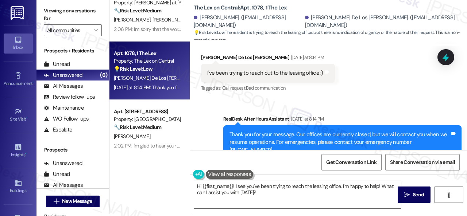
scroll to position [186, 0]
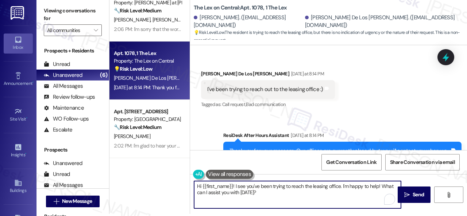
drag, startPoint x: 202, startPoint y: 187, endPoint x: 274, endPoint y: 194, distance: 71.8
click at [270, 194] on textarea "Hi {{first_name}}! I see you've been trying to reach the leasing office. I'm ha…" at bounding box center [297, 194] width 207 height 27
click at [277, 192] on textarea "Hi {{first_name}}! I see you've been trying to reach the leasing office. I'm ha…" at bounding box center [297, 194] width 207 height 27
click at [269, 185] on textarea "Hi {{first_name}}! I see you've been trying to reach the leasing office. I'm ha…" at bounding box center [297, 194] width 207 height 27
drag, startPoint x: 231, startPoint y: 185, endPoint x: 202, endPoint y: 187, distance: 28.9
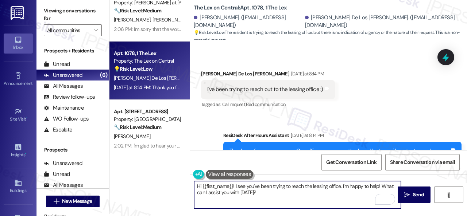
click at [202, 187] on textarea "Hi {{first_name}}! I see you've been trying to reach the leasing office. I'm ha…" at bounding box center [297, 194] width 207 height 27
paste textarea "I'm sorry for the delayed response."
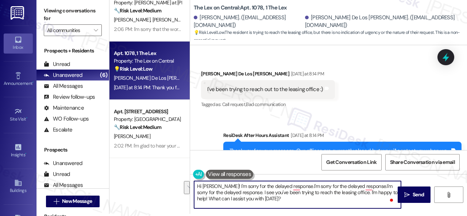
drag, startPoint x: 220, startPoint y: 184, endPoint x: 245, endPoint y: 190, distance: 25.5
click at [244, 193] on textarea "Hi [PERSON_NAME]! I'm sorry for the delayed response.I'm sorry for the delayed …" at bounding box center [297, 194] width 207 height 27
paste textarea "To enrich screen reader interactions, please activate Accessibility in Grammarl…"
click at [330, 192] on textarea "Hi [PERSON_NAME]! I'm sorry for the delayed response. I see you've been trying …" at bounding box center [297, 194] width 207 height 27
drag, startPoint x: 249, startPoint y: 194, endPoint x: 335, endPoint y: 197, distance: 86.5
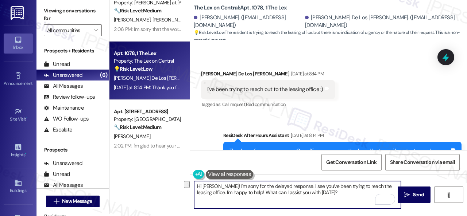
click at [341, 196] on textarea "Hi [PERSON_NAME]! I'm sorry for the delayed response. I see you've been trying …" at bounding box center [297, 194] width 207 height 27
type textarea "Hi [PERSON_NAME]! I'm sorry for the delayed response. I see you've been trying …"
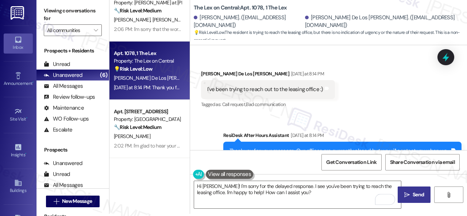
click at [419, 191] on span "Send" at bounding box center [418, 195] width 11 height 8
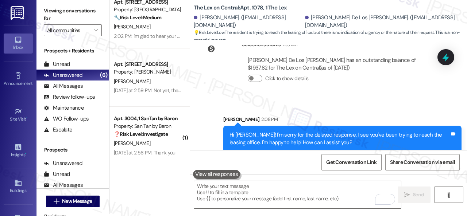
scroll to position [185, 0]
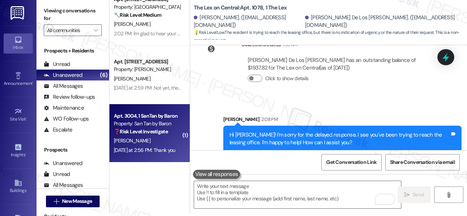
click at [142, 120] on div "Property: San Tan by Baron" at bounding box center [147, 124] width 67 height 8
type textarea "Fetching suggested responses. Please feel free to read through the conversation…"
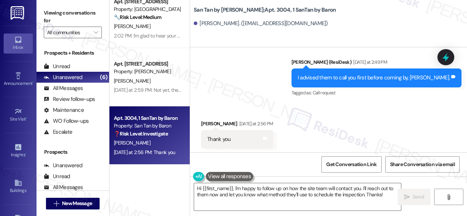
scroll to position [3305, 0]
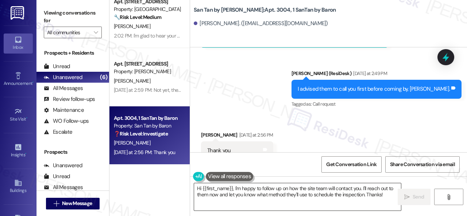
click at [294, 194] on textarea "Hi {{first_name}}, I'm happy to follow up on how the site team will contact you…" at bounding box center [297, 196] width 207 height 27
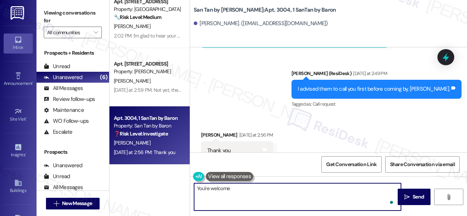
type textarea "You're welcome!"
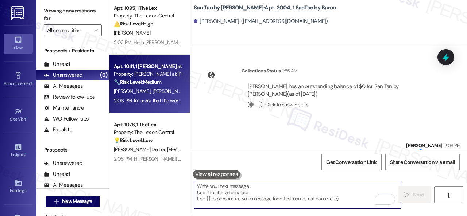
scroll to position [0, 0]
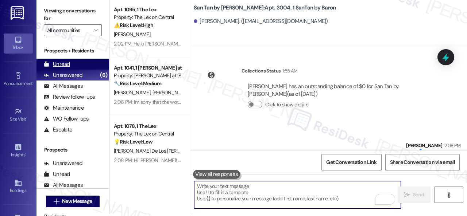
click at [61, 65] on div "Unread" at bounding box center [57, 65] width 26 height 8
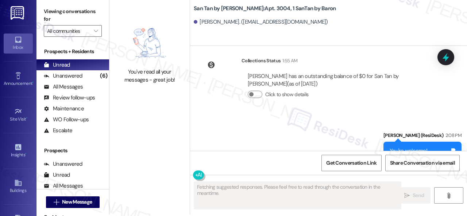
scroll to position [2, 0]
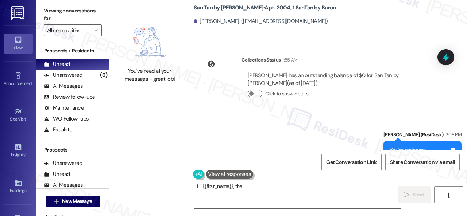
type textarea "Hi {{first_name}}, the site"
